Goal: Task Accomplishment & Management: Use online tool/utility

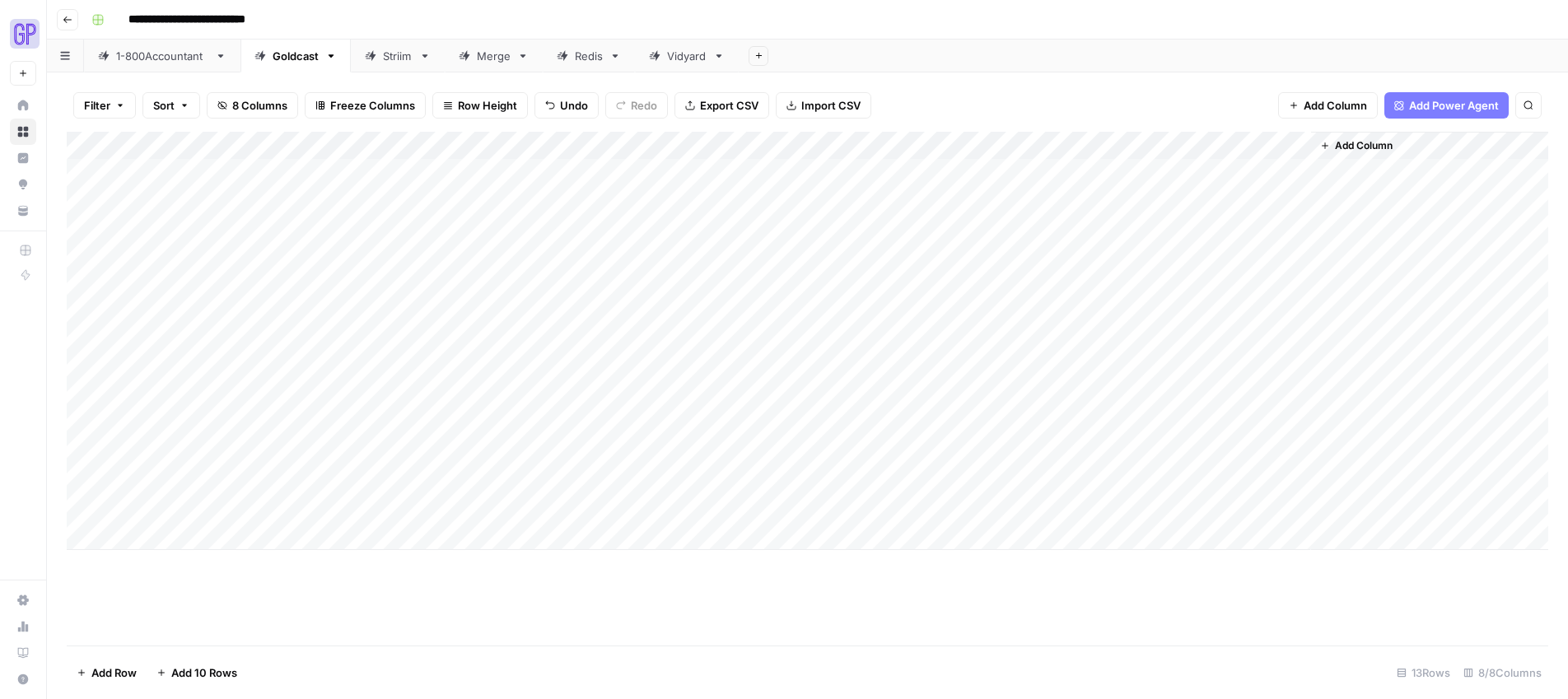
click at [196, 541] on div "Add Column" at bounding box center [807, 341] width 1482 height 419
click at [334, 538] on div "Add Column" at bounding box center [807, 354] width 1482 height 447
type textarea "**********"
drag, startPoint x: 194, startPoint y: 536, endPoint x: 204, endPoint y: 535, distance: 10.0
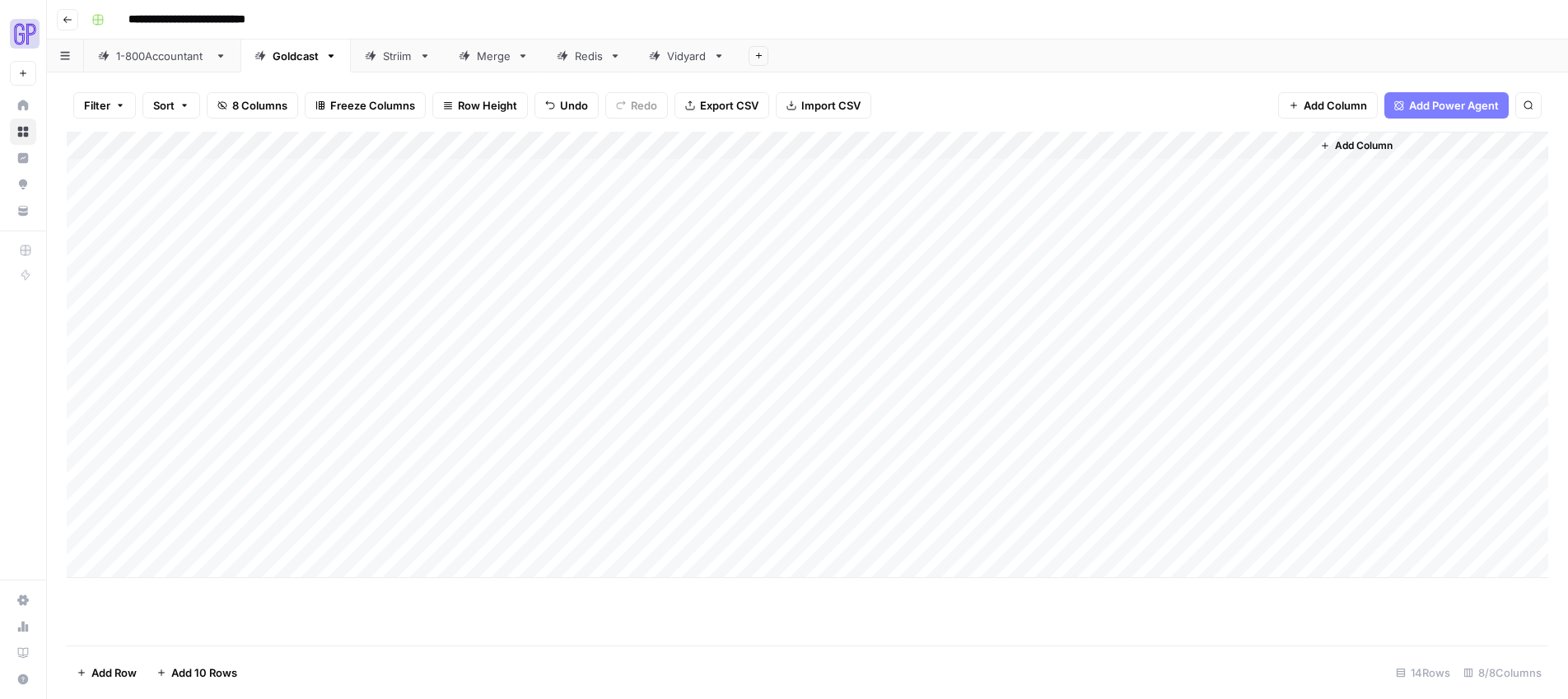
click at [194, 537] on div "Add Column" at bounding box center [807, 354] width 1482 height 447
type textarea "********"
click at [491, 637] on div "Add Column" at bounding box center [807, 388] width 1482 height 514
click at [463, 534] on div "Add Column" at bounding box center [807, 354] width 1482 height 447
click at [606, 508] on div "Add Column" at bounding box center [807, 354] width 1482 height 447
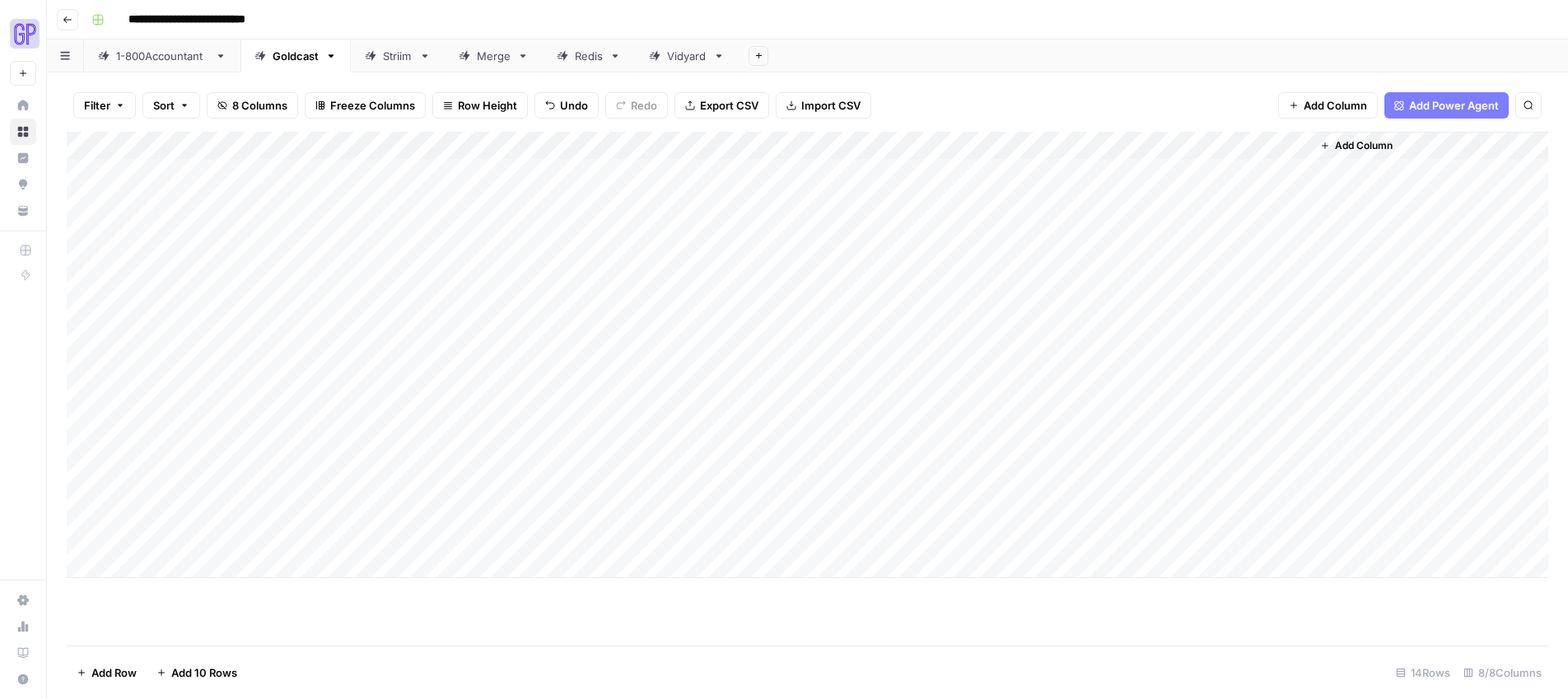
click at [606, 508] on div "Add Column" at bounding box center [807, 354] width 1482 height 447
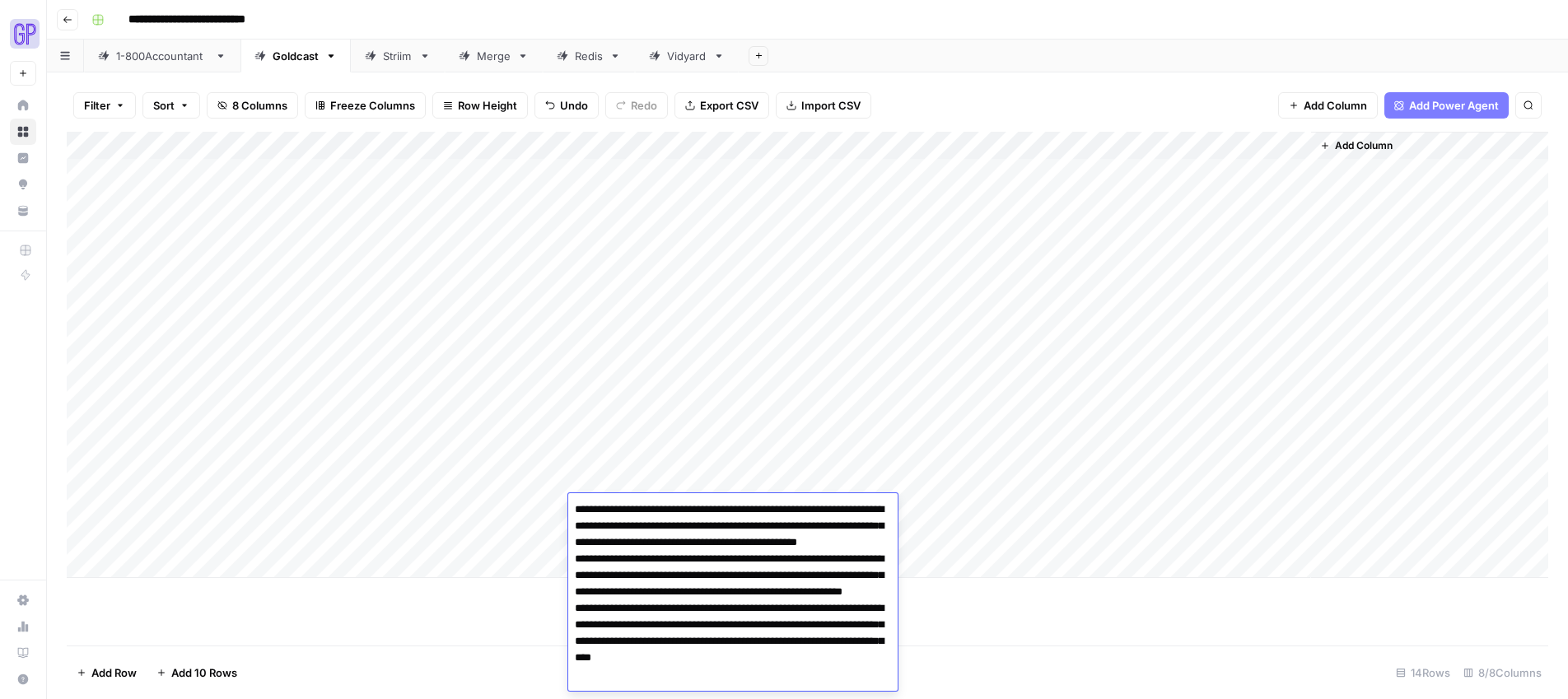
click at [606, 508] on textarea "**********" at bounding box center [733, 600] width 330 height 204
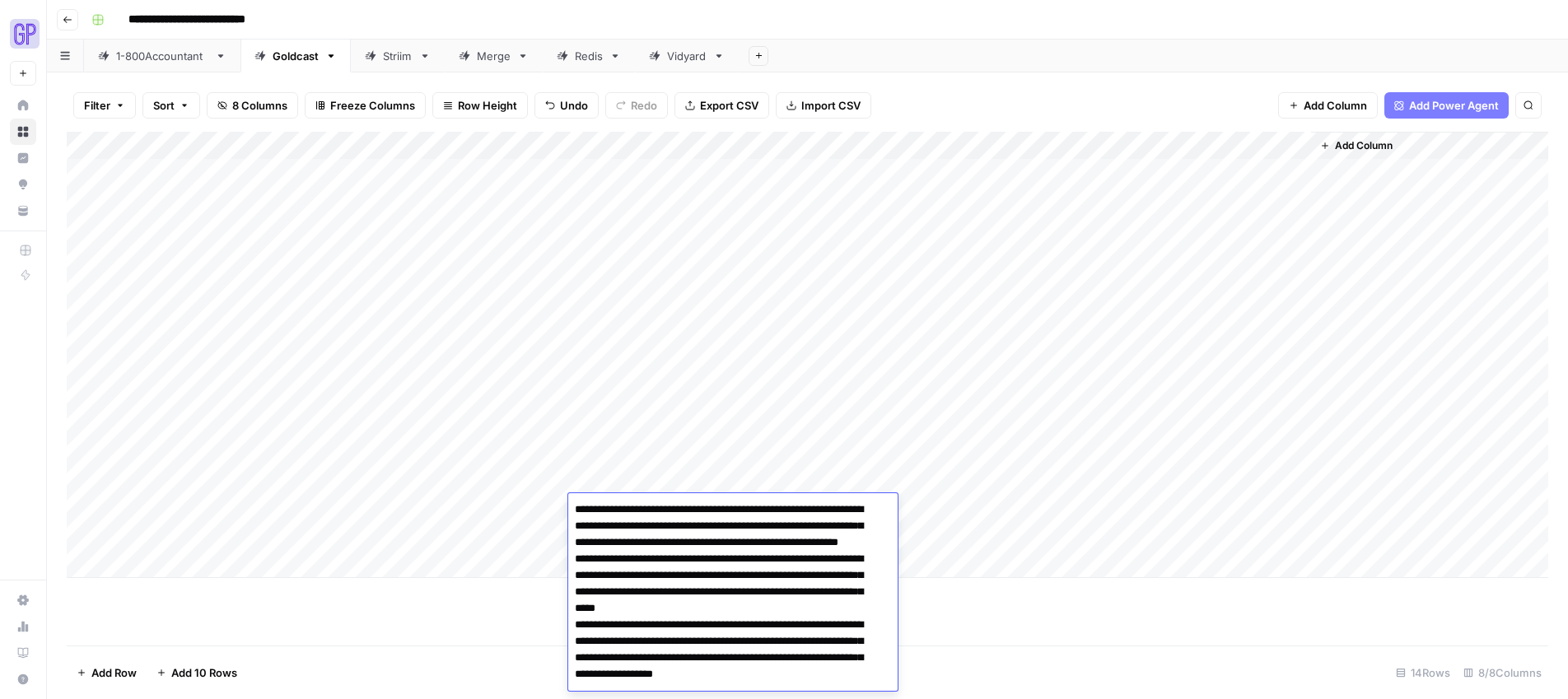
scroll to position [12, 0]
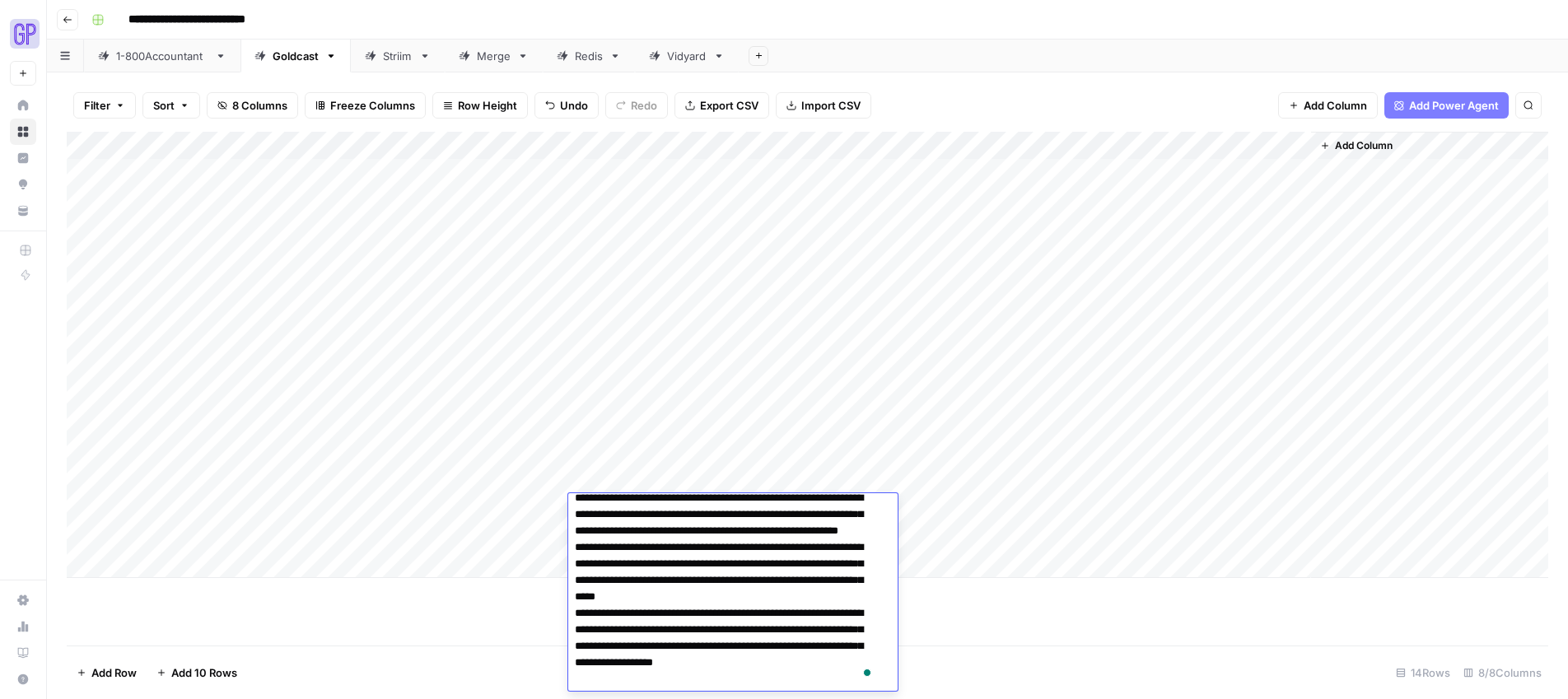
click at [631, 589] on textarea "**********" at bounding box center [727, 589] width 317 height 204
click at [385, 647] on footer "Add Row Add 10 Rows 14 Rows 8/8 Columns" at bounding box center [807, 672] width 1482 height 53
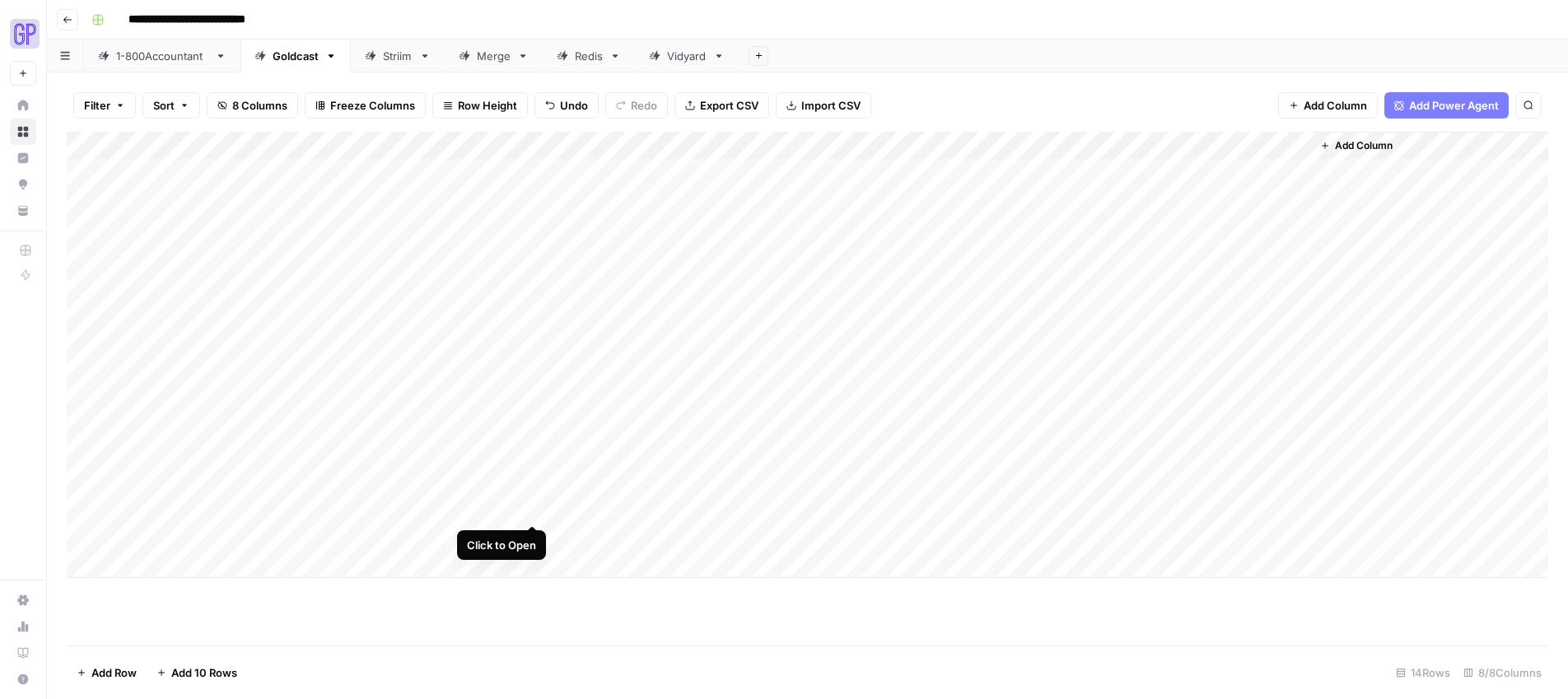
click at [533, 508] on div "Add Column" at bounding box center [807, 354] width 1482 height 447
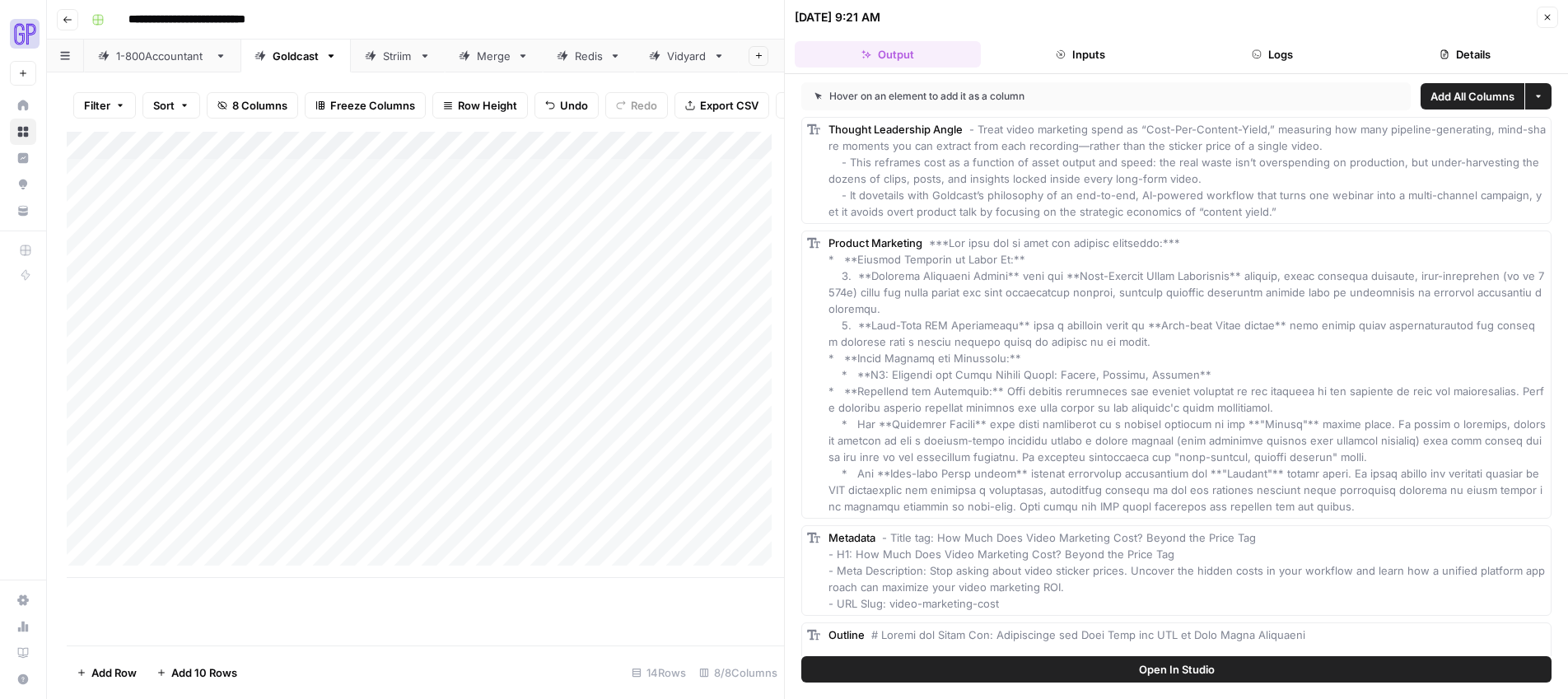
click at [1167, 659] on button "Open In Studio" at bounding box center [1177, 669] width 750 height 27
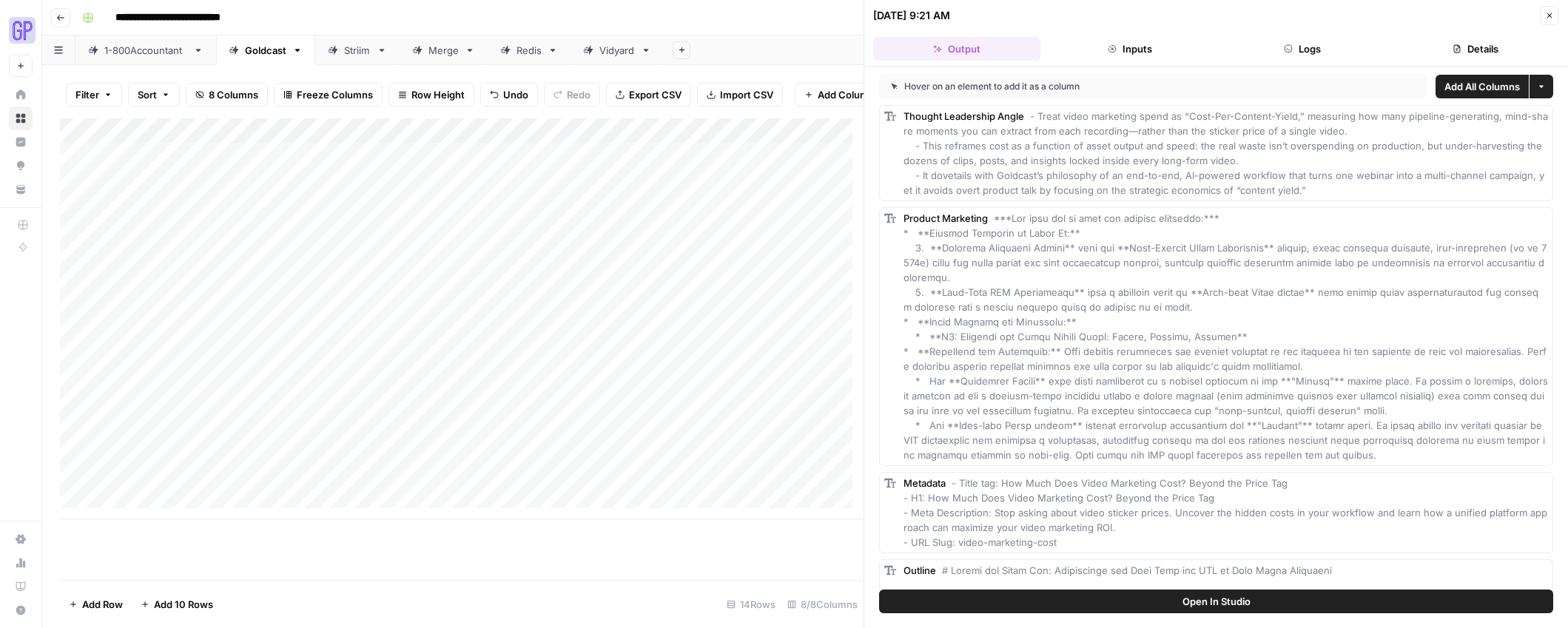
click at [1278, 608] on button "Open In Studio" at bounding box center [1217, 601] width 674 height 24
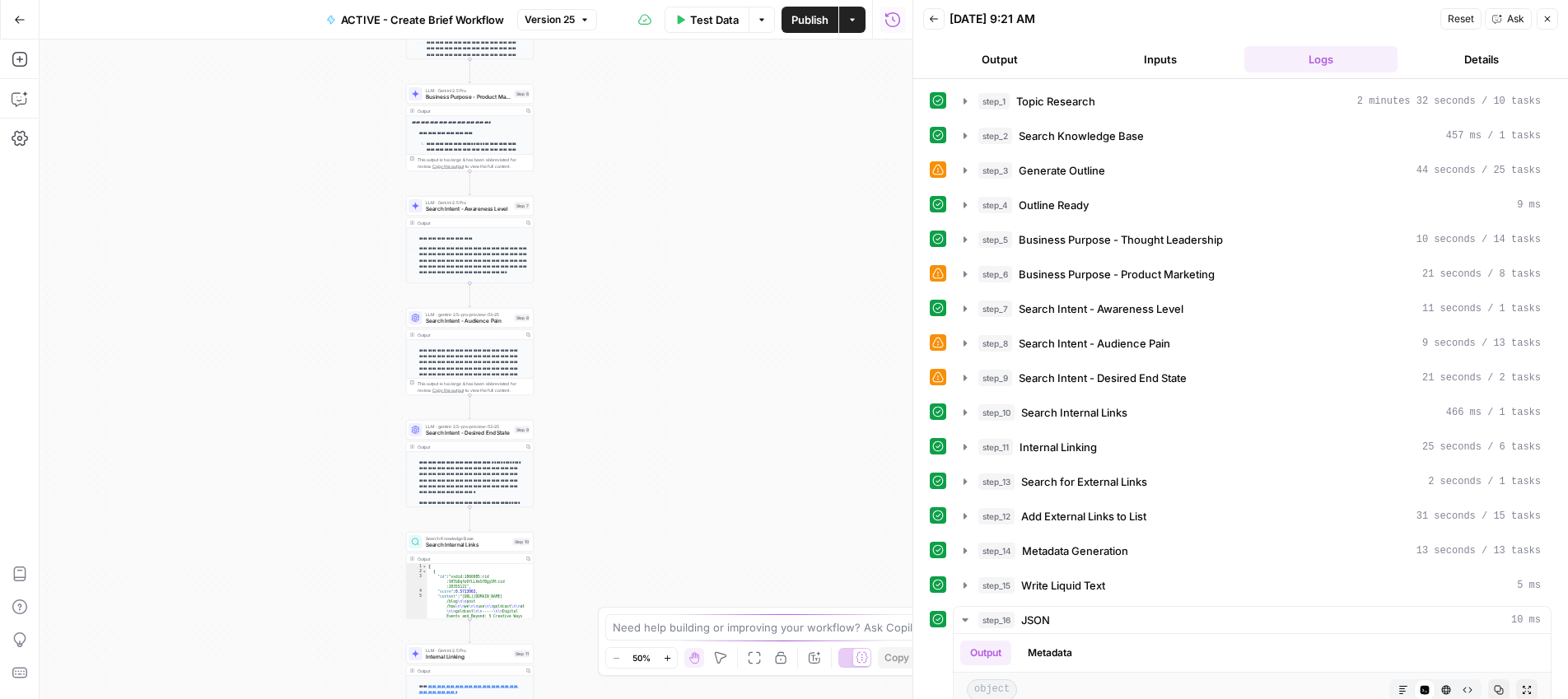
click at [1007, 62] on button "Output" at bounding box center [1001, 59] width 154 height 27
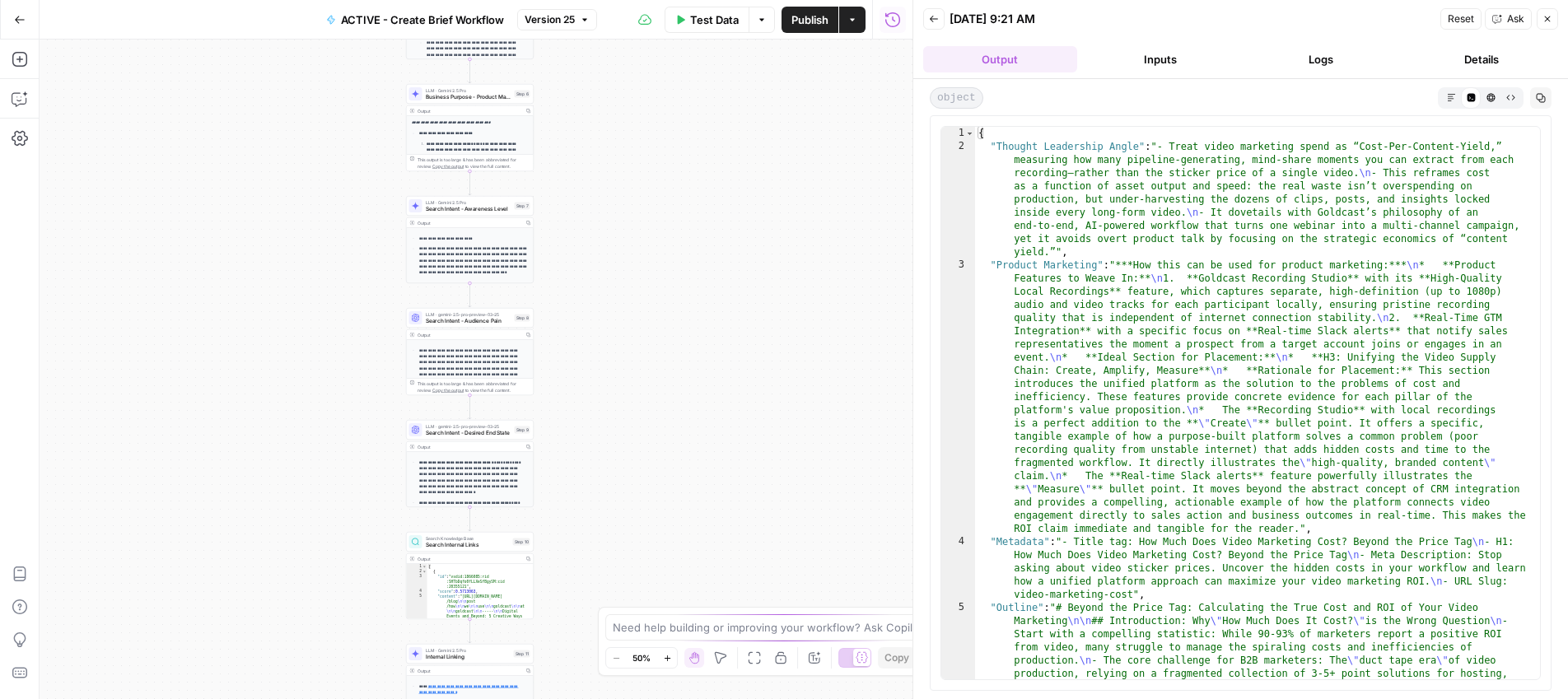
click at [1449, 95] on icon "button" at bounding box center [1451, 97] width 9 height 9
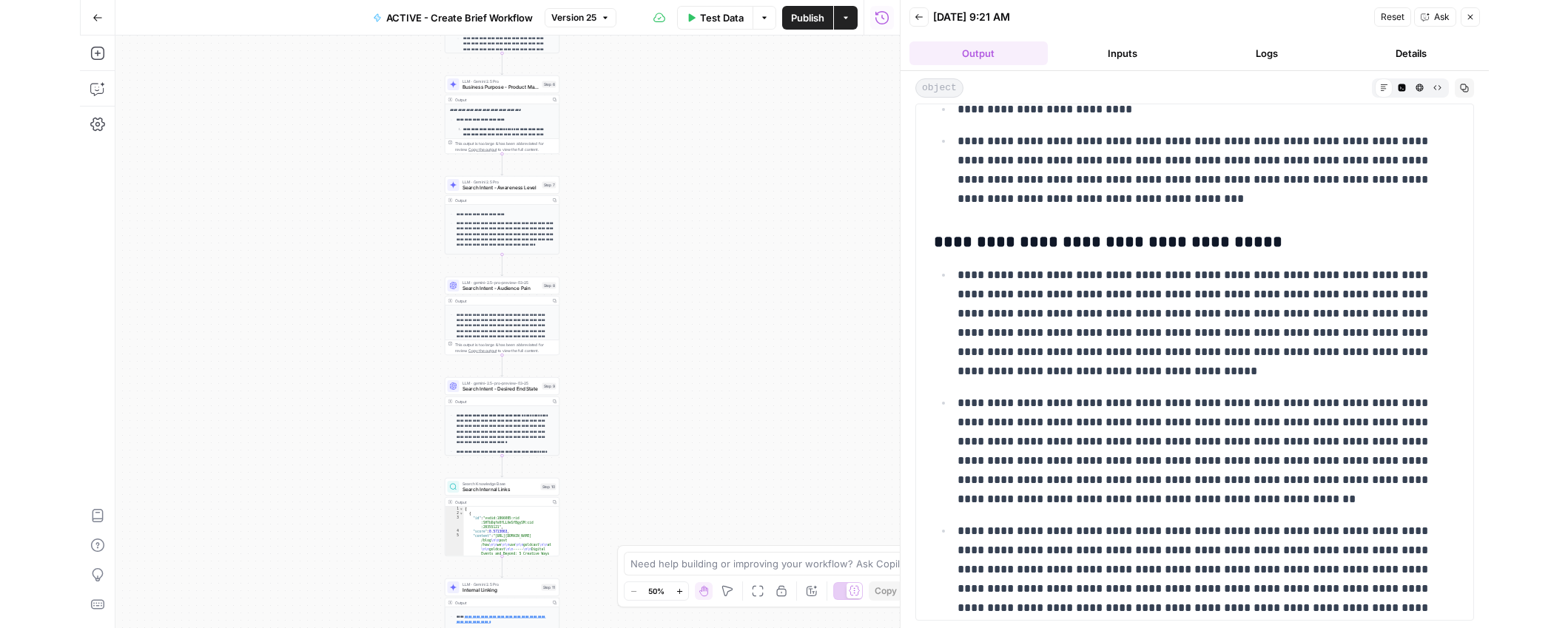
scroll to position [4191, 0]
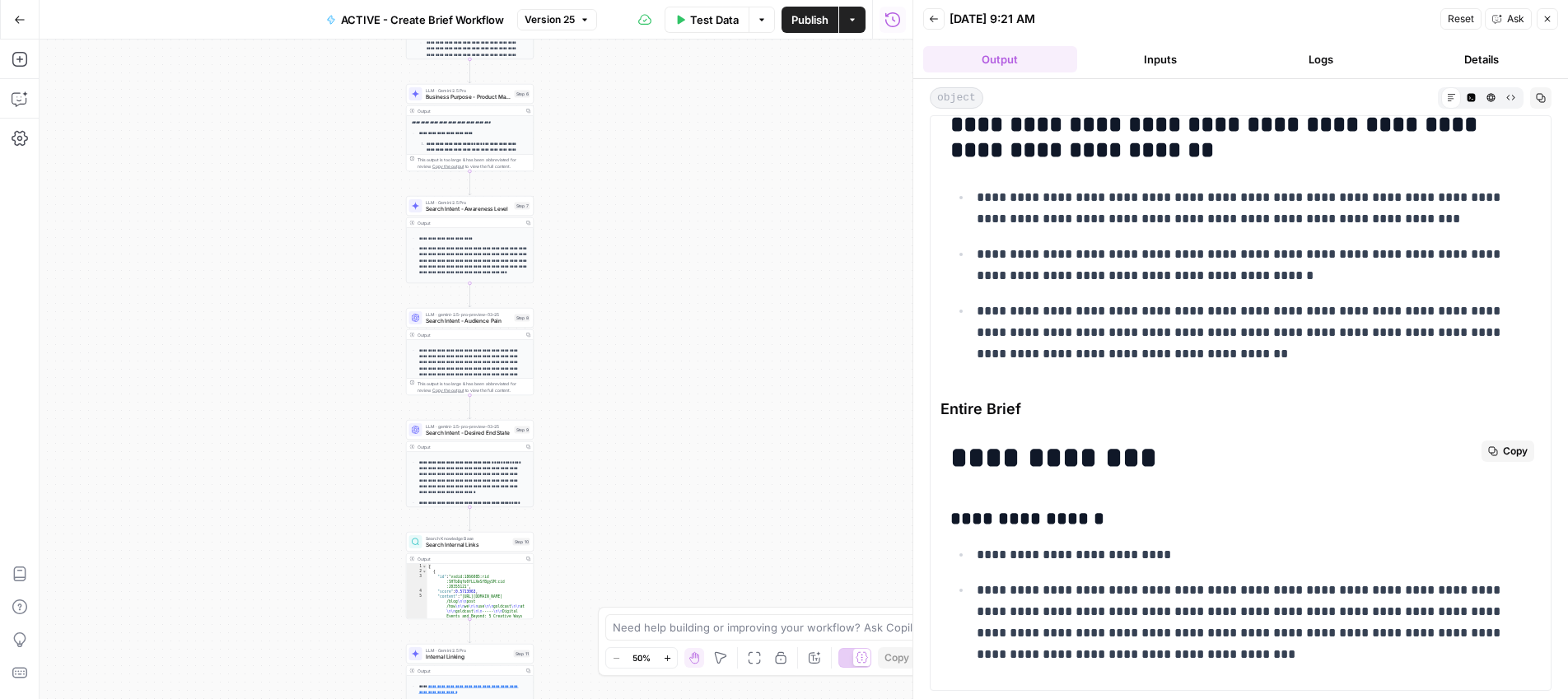
click at [1489, 450] on icon "button" at bounding box center [1494, 451] width 10 height 10
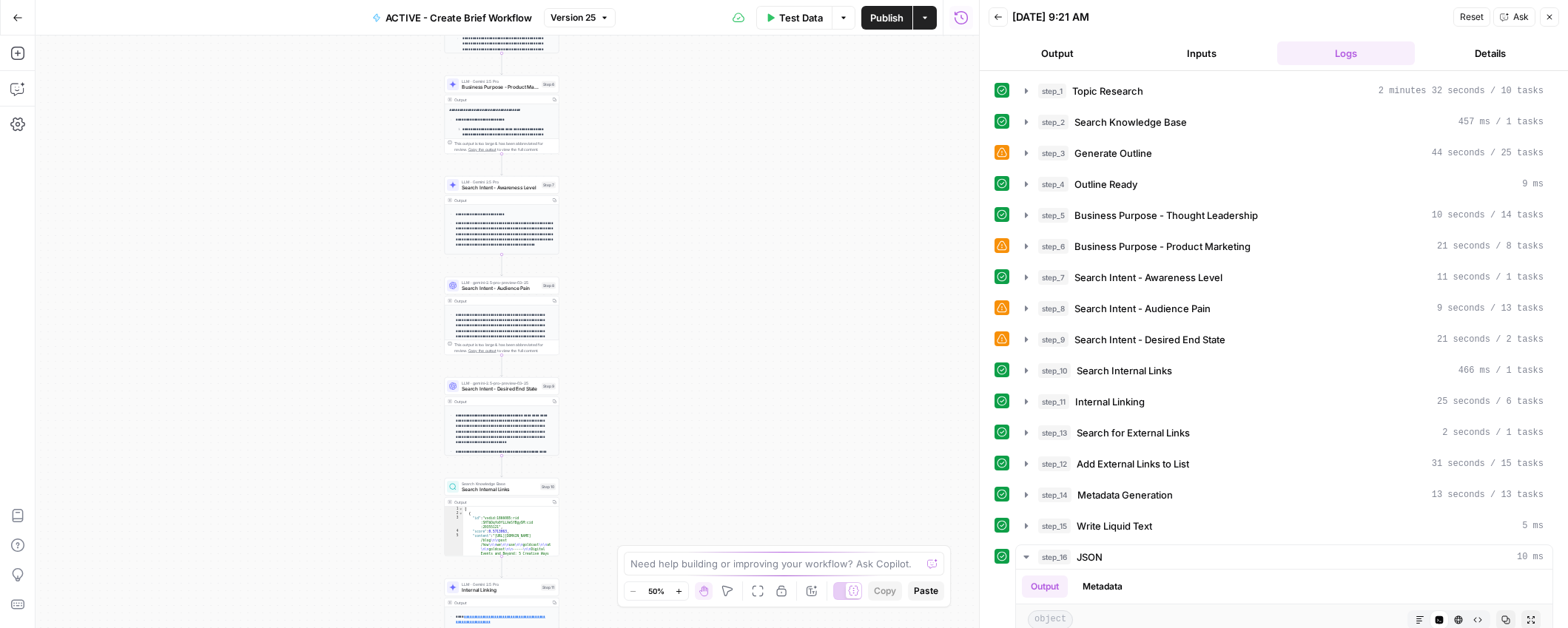
click at [1063, 57] on button "Output" at bounding box center [1058, 53] width 139 height 24
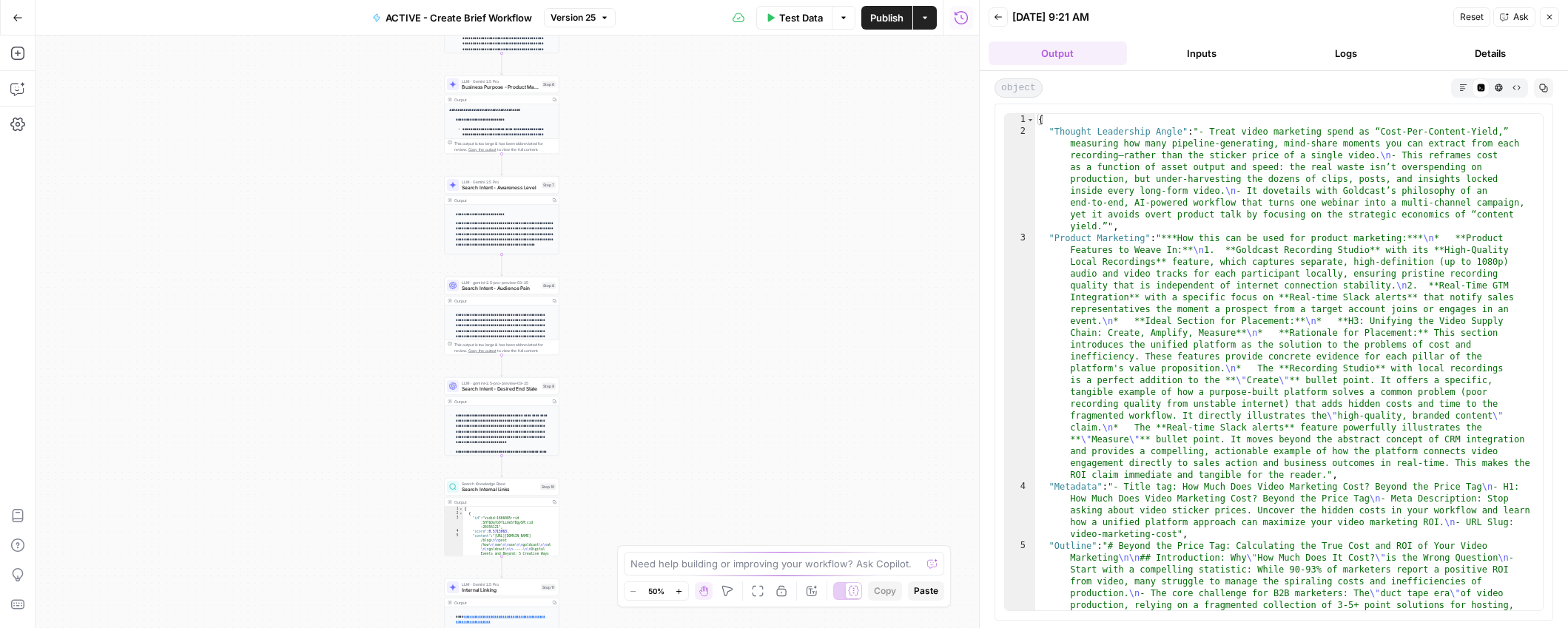
click at [1464, 92] on button "Markdown" at bounding box center [1463, 87] width 18 height 18
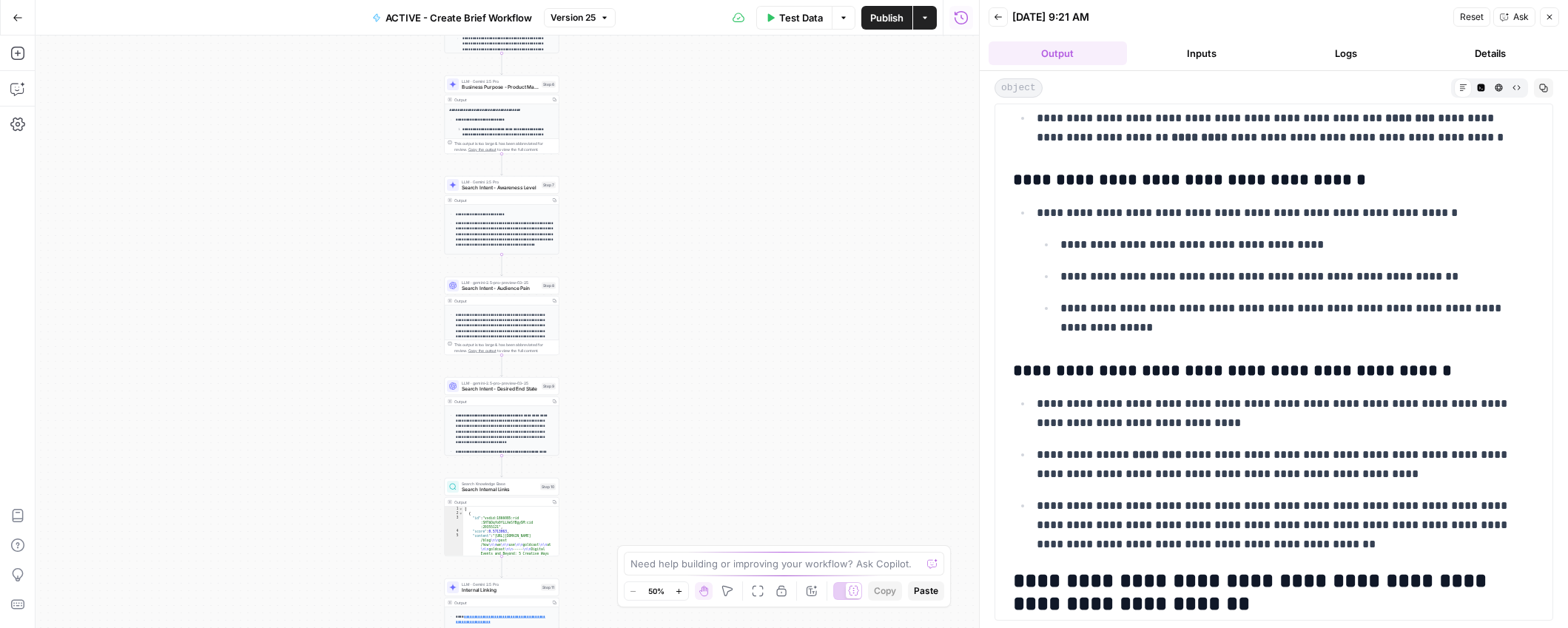
scroll to position [4432, 0]
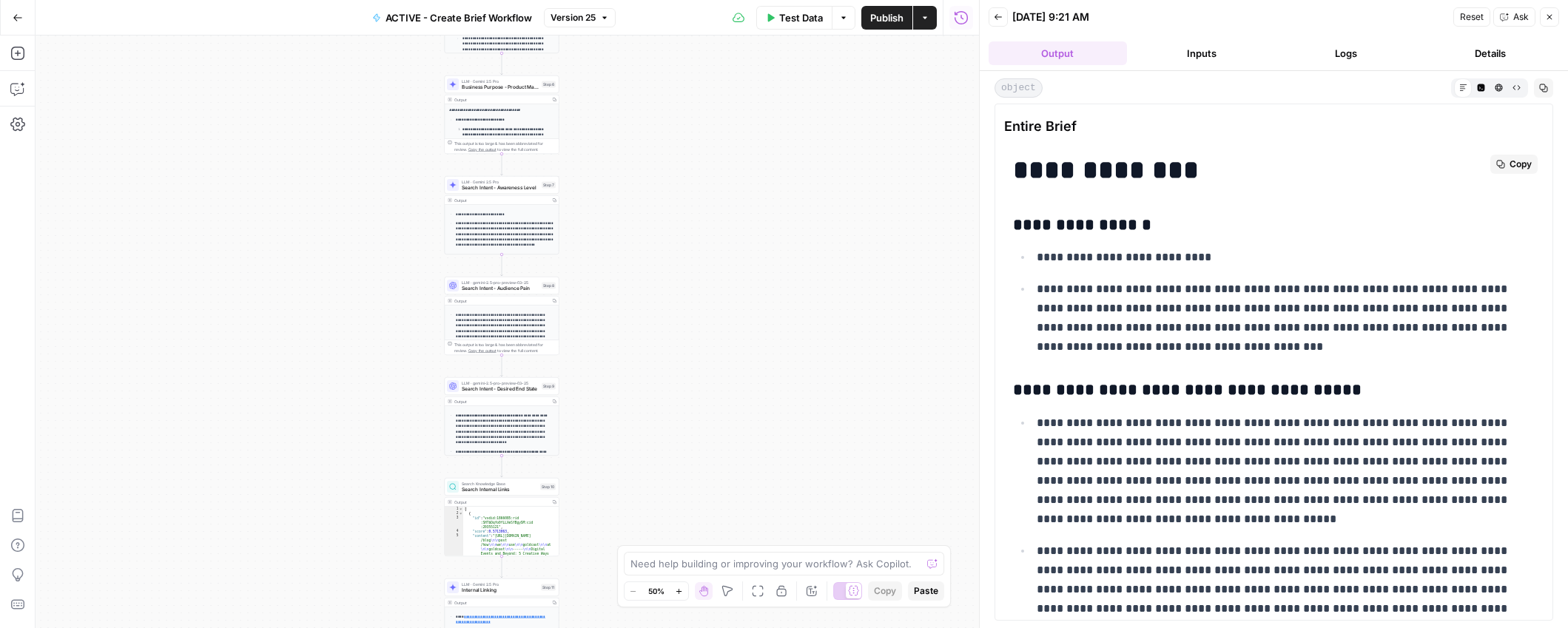
click at [1505, 155] on button "Copy" at bounding box center [1514, 165] width 47 height 20
